Goal: Transaction & Acquisition: Purchase product/service

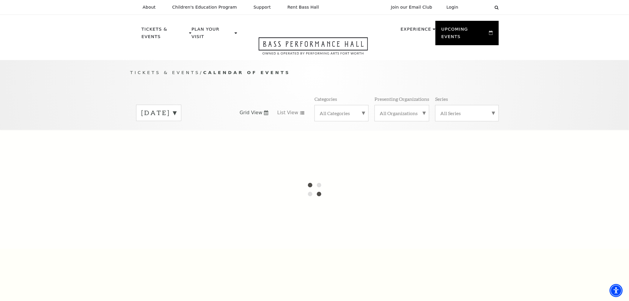
click at [176, 108] on label "[DATE]" at bounding box center [158, 112] width 35 height 9
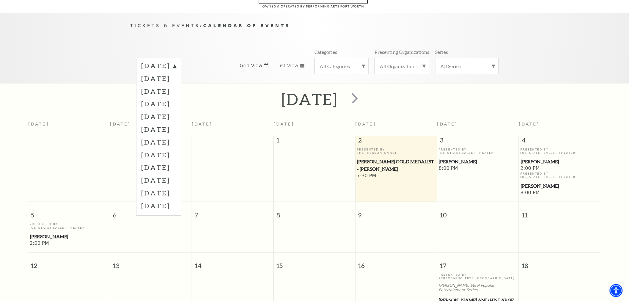
scroll to position [52, 0]
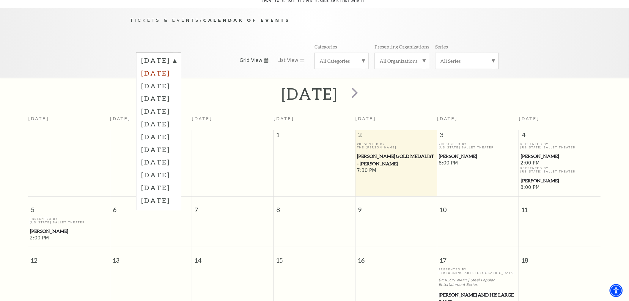
click at [176, 67] on label "November 2025" at bounding box center [158, 73] width 35 height 13
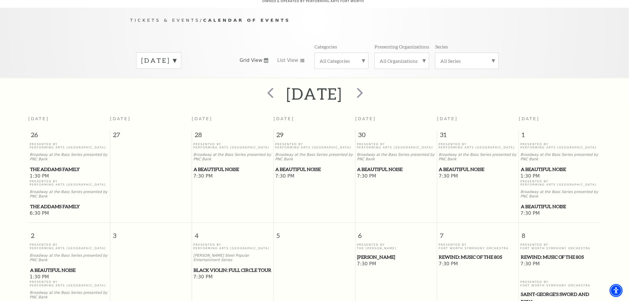
click at [201, 266] on span "Black Violin: Full Circle Tour" at bounding box center [233, 269] width 78 height 7
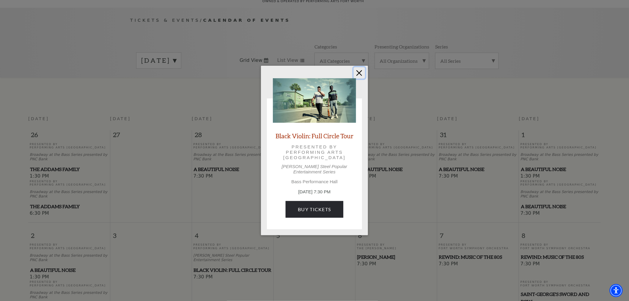
click at [362, 74] on button "Close" at bounding box center [359, 72] width 11 height 11
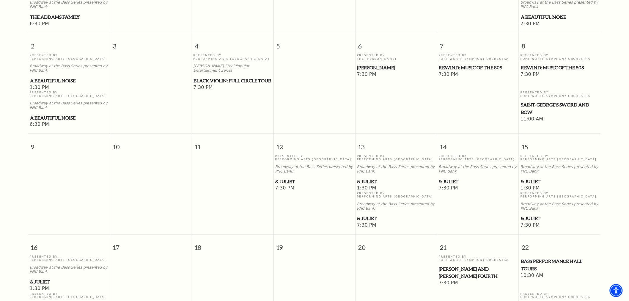
scroll to position [251, 0]
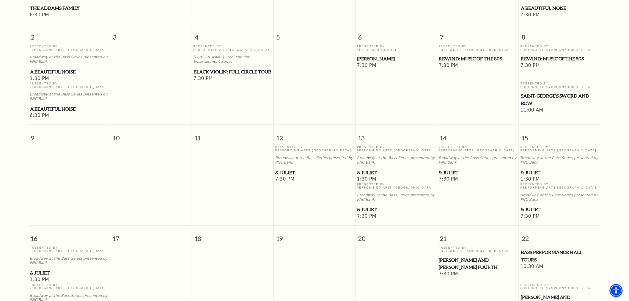
click at [367, 169] on span "& Juliet" at bounding box center [396, 172] width 78 height 7
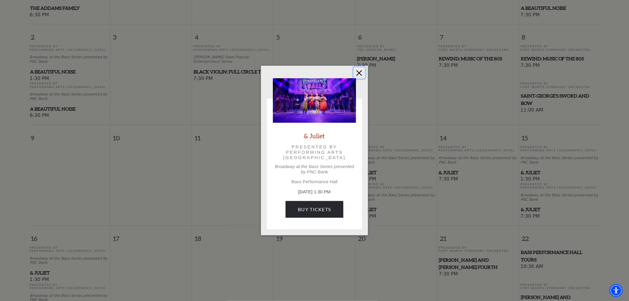
click at [358, 78] on button "Close" at bounding box center [359, 72] width 11 height 11
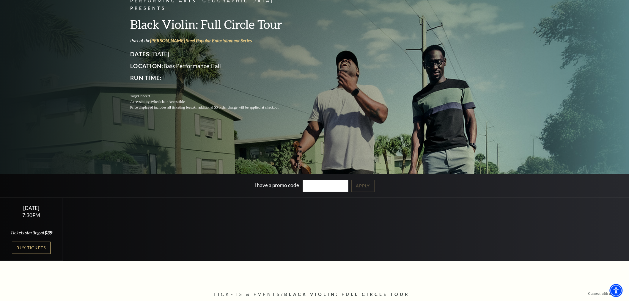
scroll to position [66, 0]
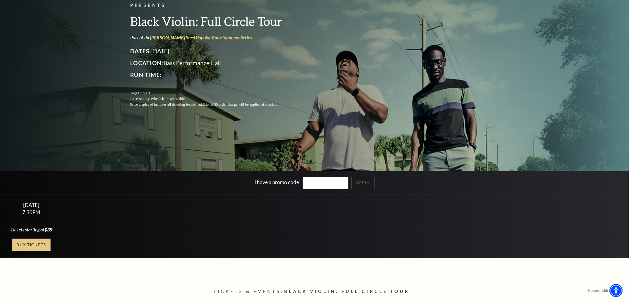
click at [40, 239] on link "Buy Tickets" at bounding box center [31, 245] width 39 height 12
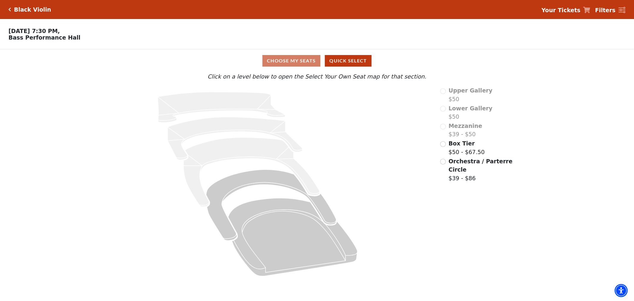
click at [439, 167] on div "Upper Gallery $50 Lower Gallery $50 Mezzanine $39 - $50 Box Tier $50 - $67.50 O…" at bounding box center [477, 184] width 82 height 196
click at [446, 162] on div "Orchestra / Parterre Circle $39 - $86" at bounding box center [476, 170] width 73 height 26
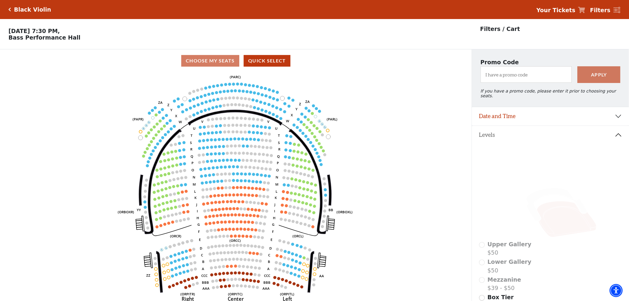
scroll to position [27, 0]
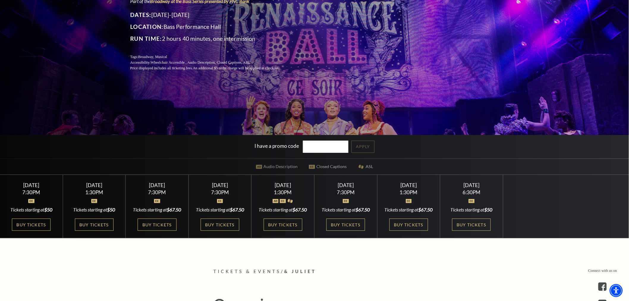
scroll to position [132, 0]
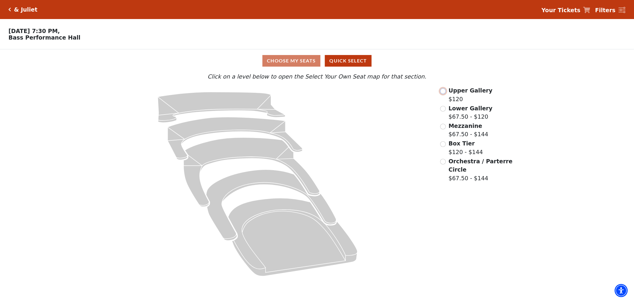
click at [443, 92] on input "Upper Gallery$120\a" at bounding box center [443, 91] width 6 height 6
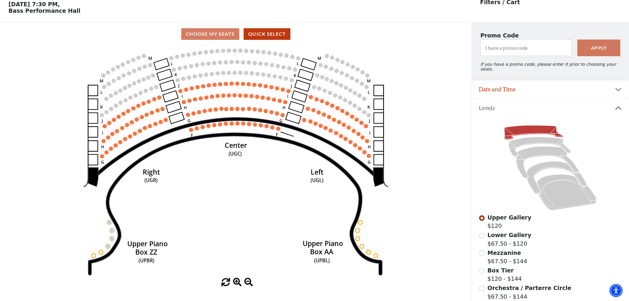
scroll to position [27, 0]
